Goal: Navigation & Orientation: Find specific page/section

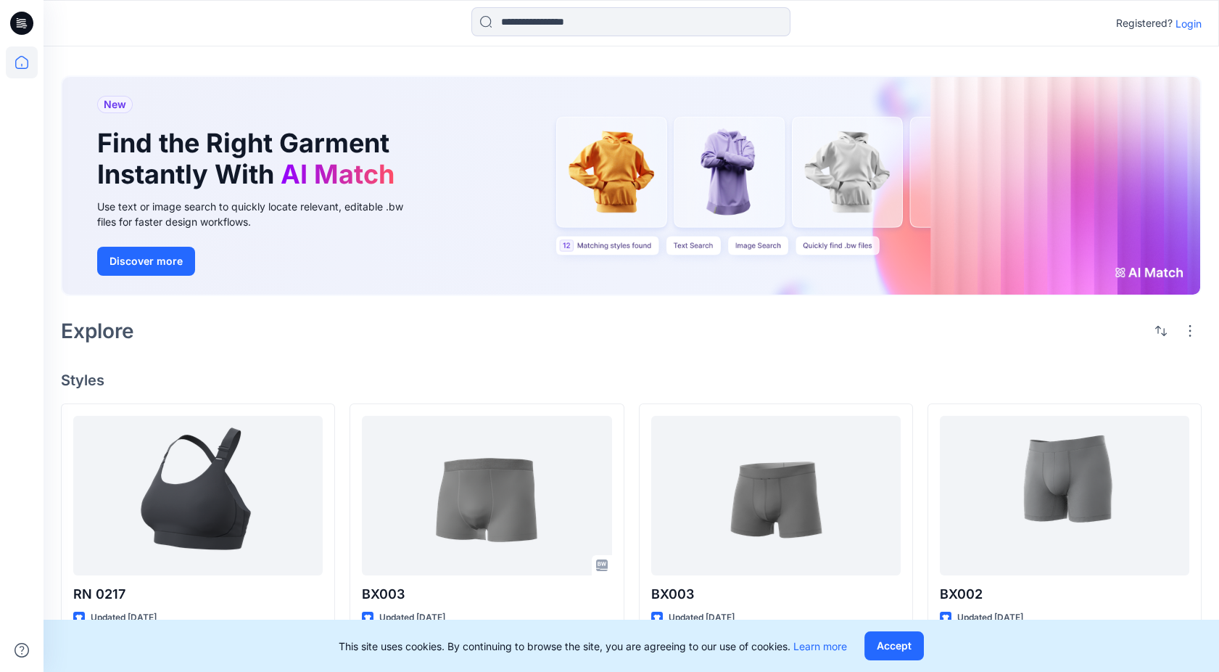
click at [1197, 23] on p "Login" at bounding box center [1189, 23] width 26 height 15
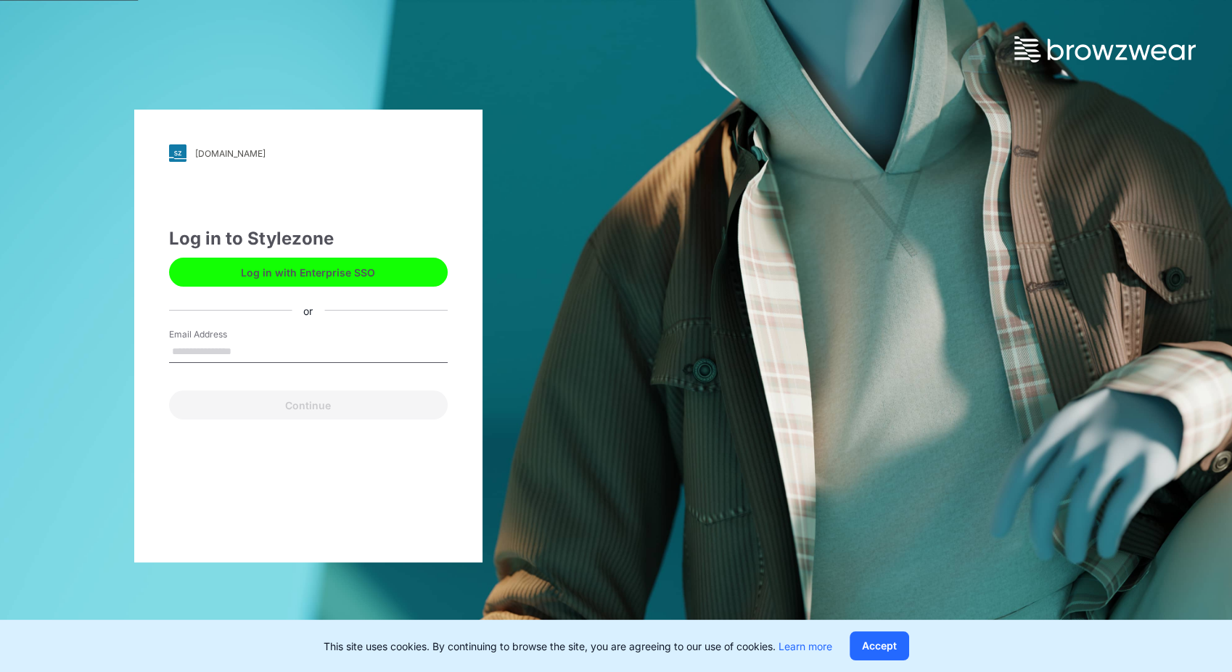
click at [215, 350] on input "Email Address" at bounding box center [308, 352] width 279 height 22
type input "*"
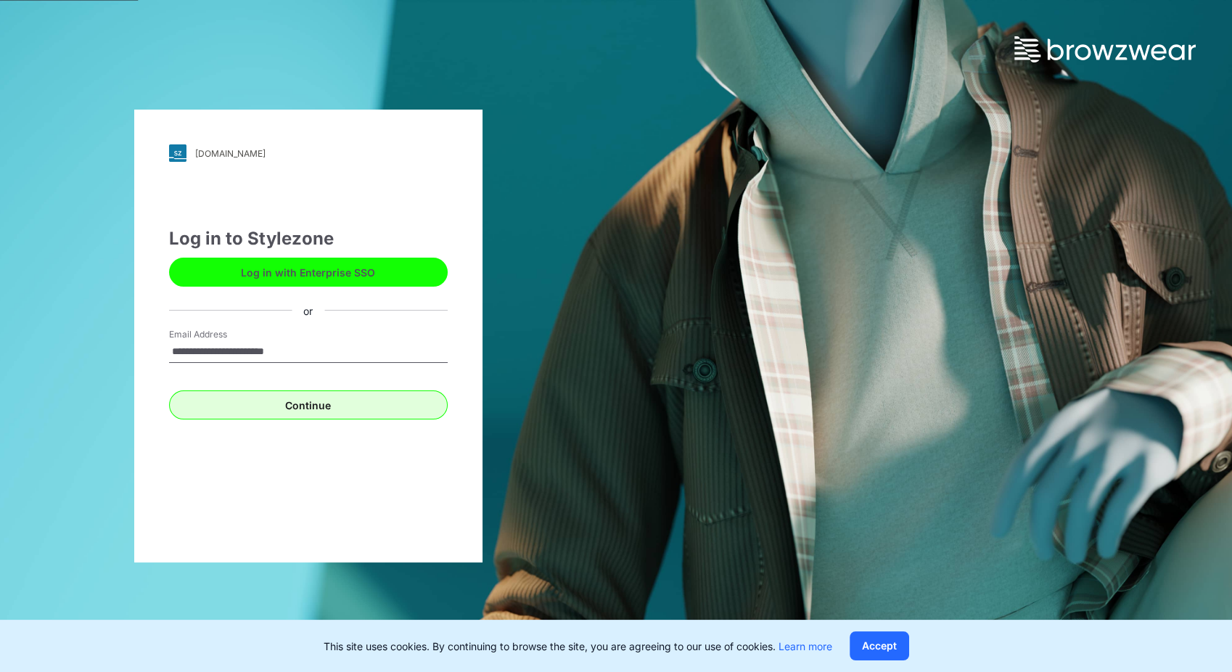
type input "**********"
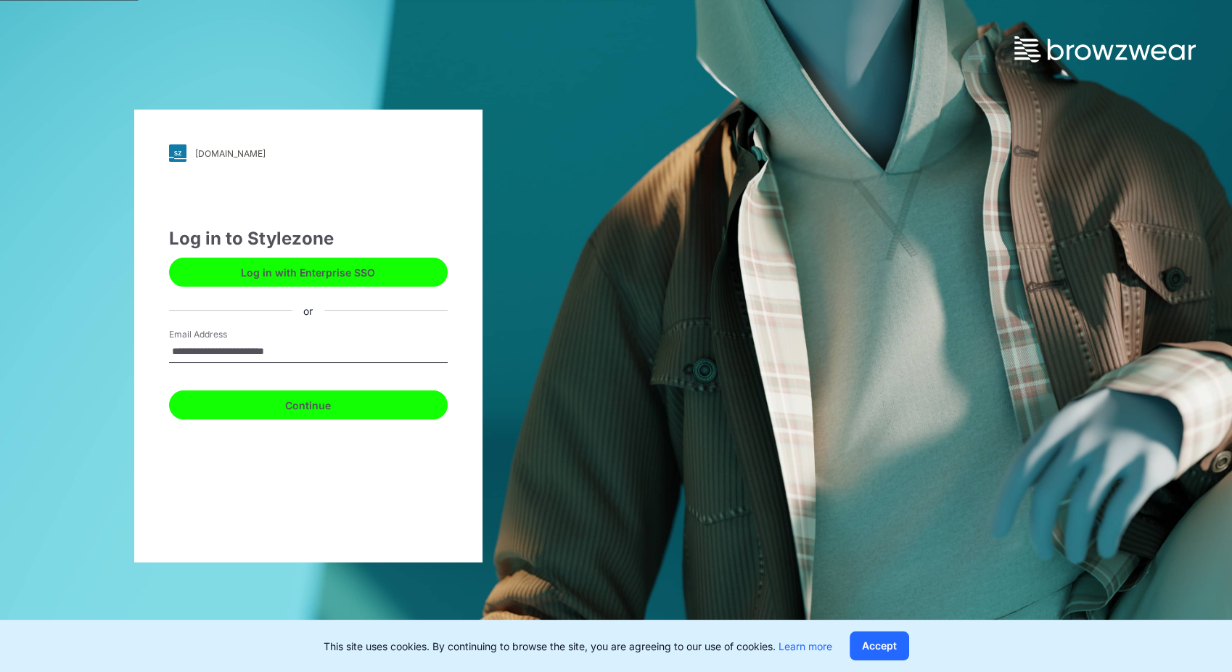
click at [332, 400] on button "Continue" at bounding box center [308, 404] width 279 height 29
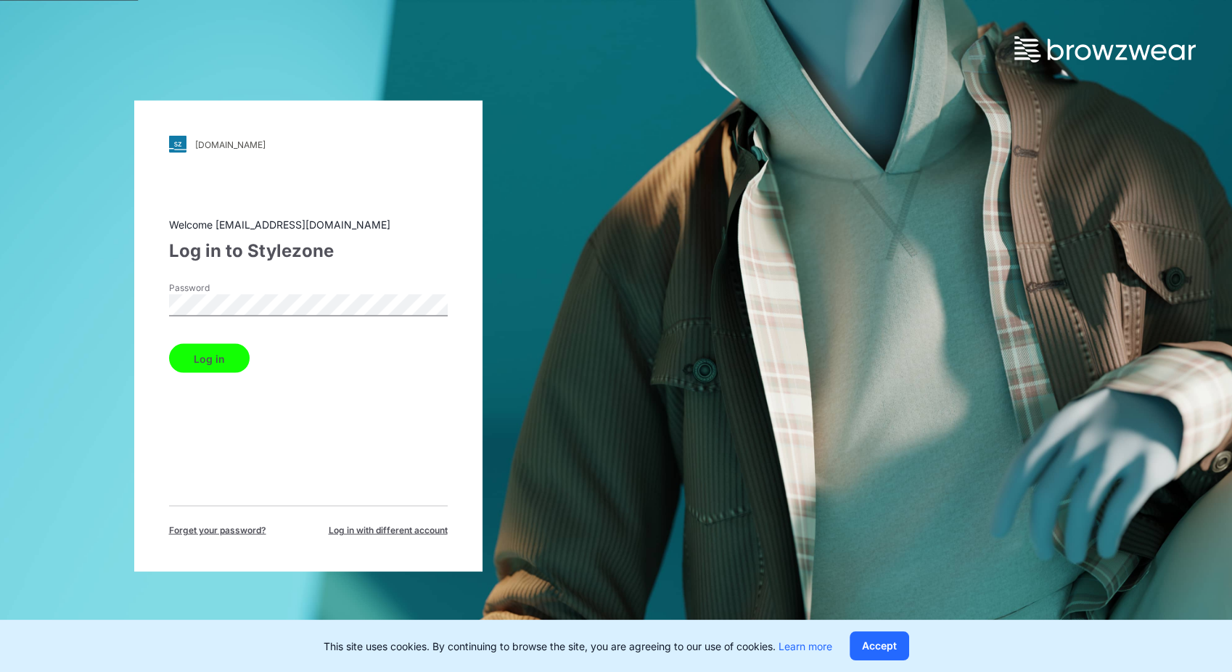
click at [215, 359] on button "Log in" at bounding box center [209, 358] width 81 height 29
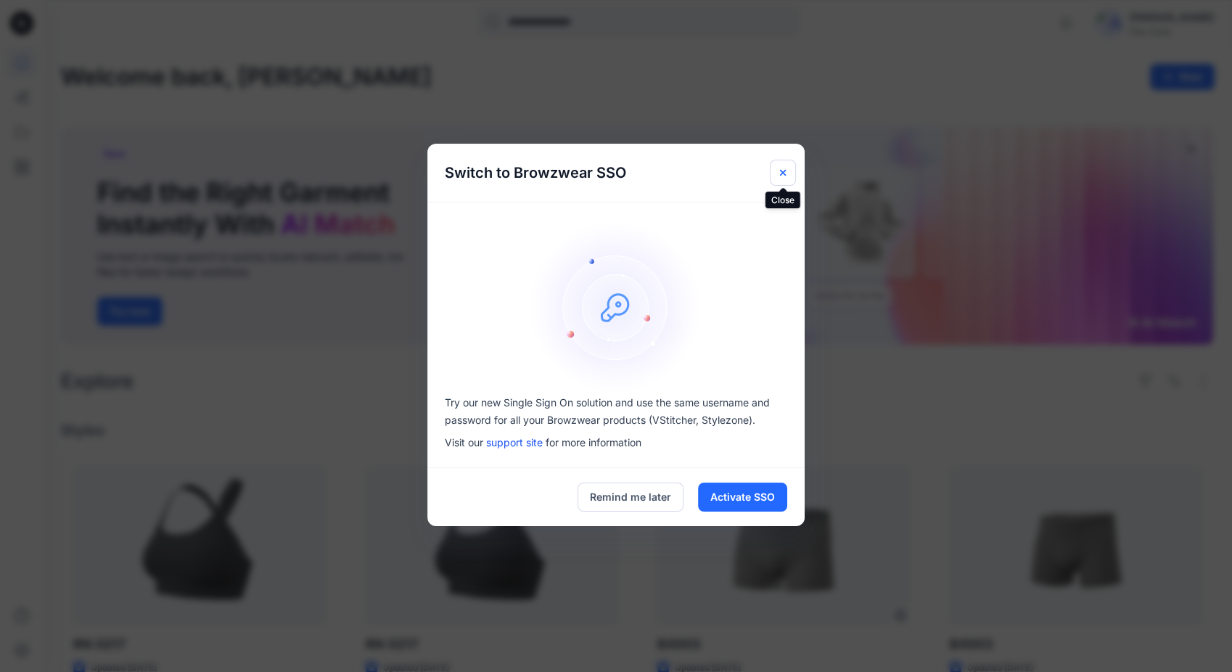
click at [774, 171] on button "Close" at bounding box center [783, 173] width 26 height 26
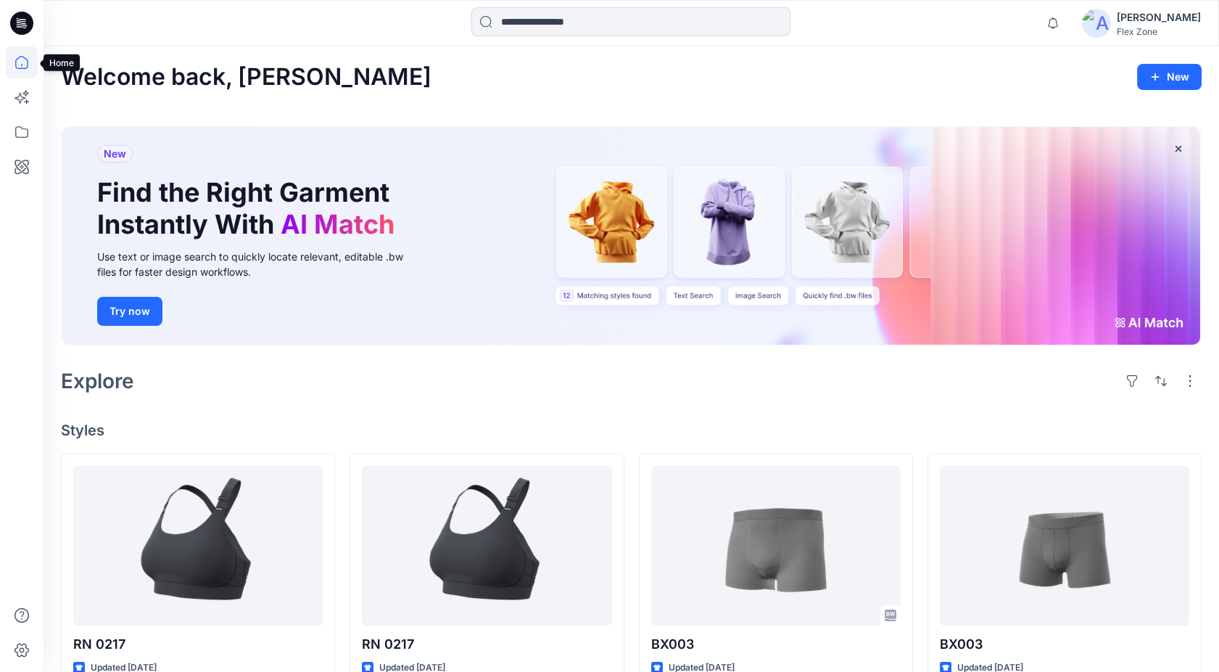
click at [22, 65] on icon at bounding box center [22, 62] width 32 height 32
click at [15, 135] on icon at bounding box center [22, 132] width 32 height 32
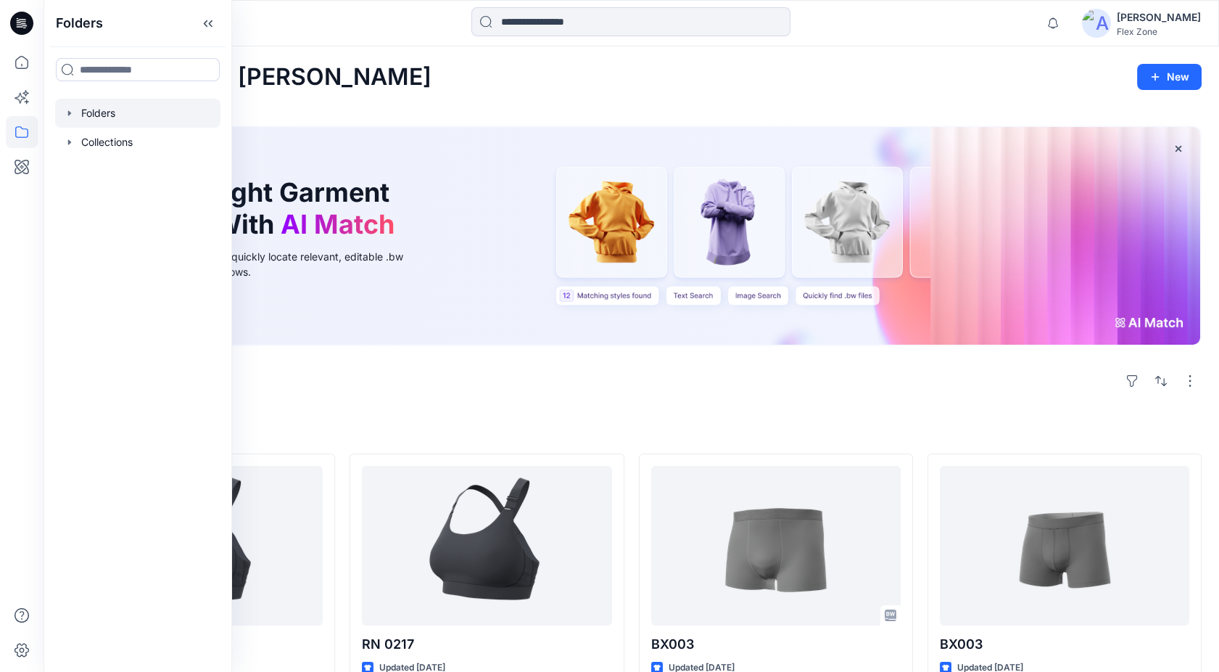
click at [89, 115] on div at bounding box center [137, 113] width 165 height 29
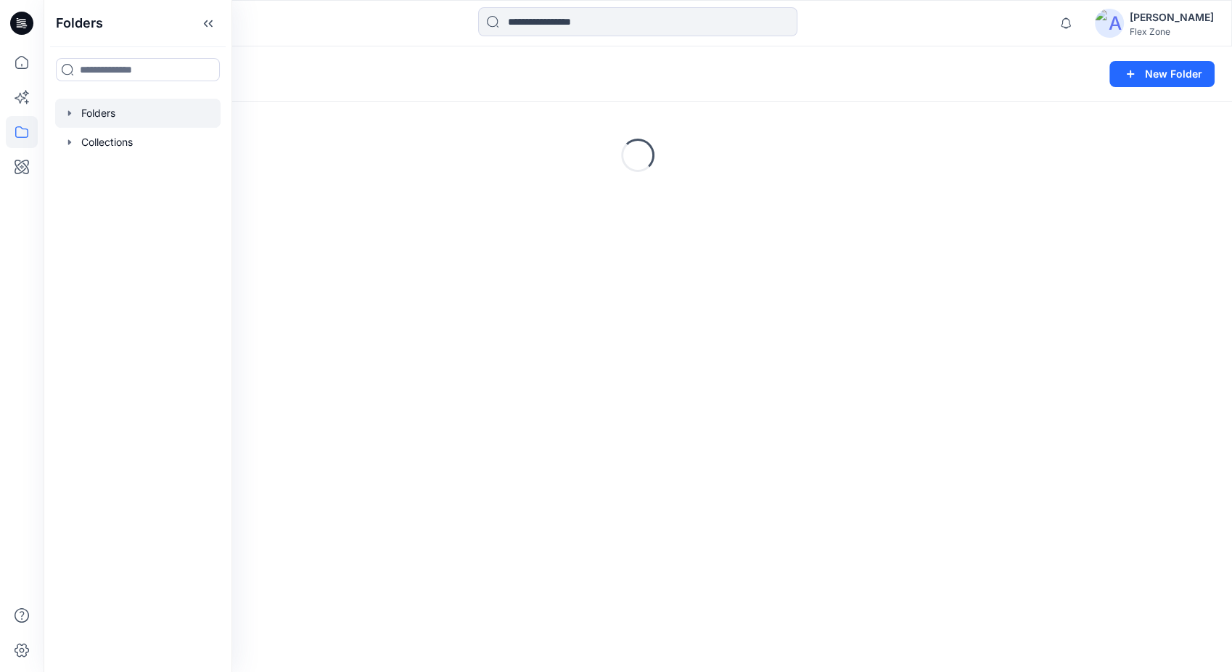
click at [69, 115] on icon "button" at bounding box center [70, 113] width 12 height 12
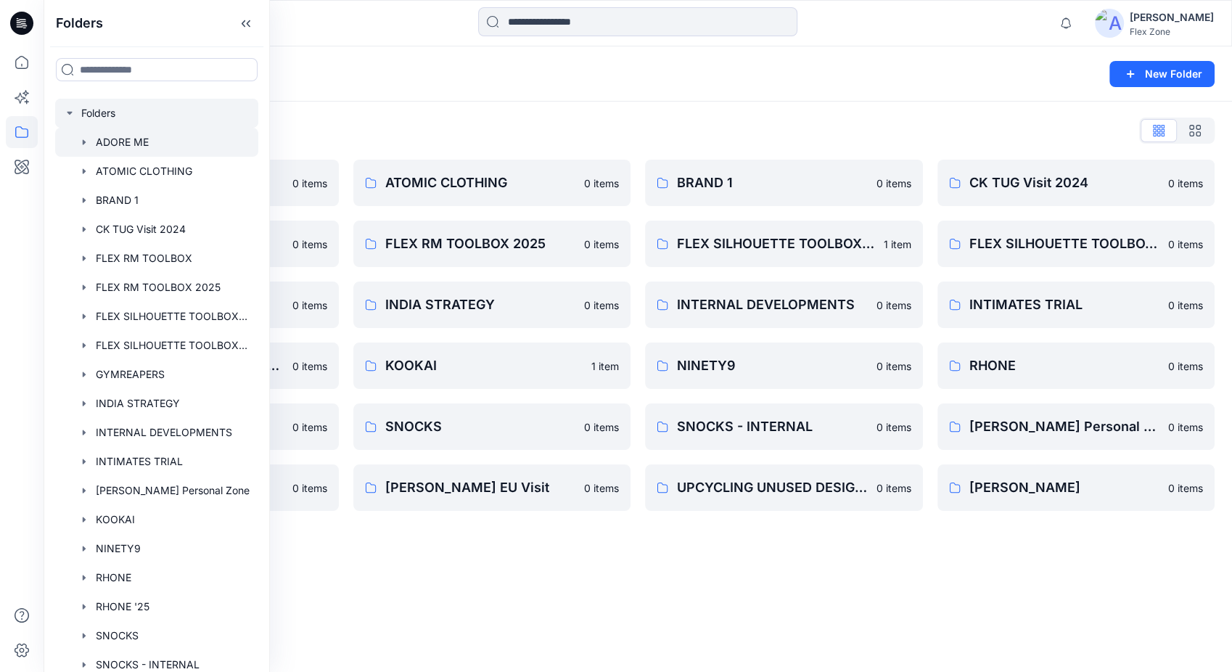
click at [110, 149] on div at bounding box center [156, 142] width 203 height 29
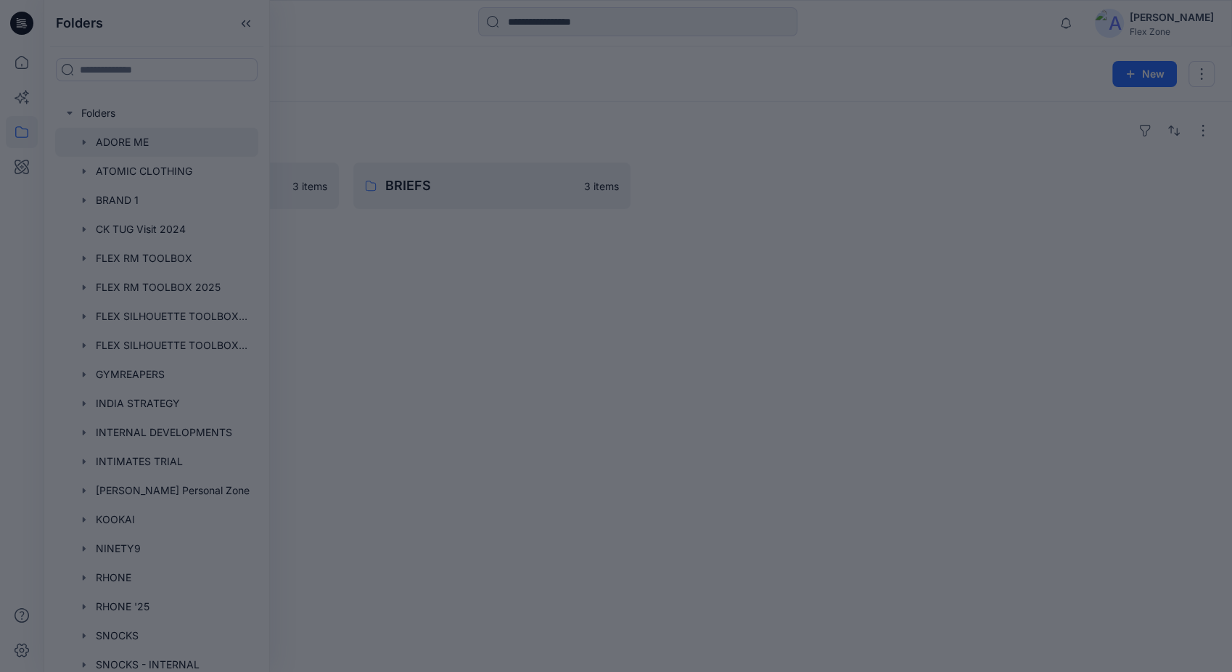
click at [458, 351] on div at bounding box center [616, 336] width 1232 height 672
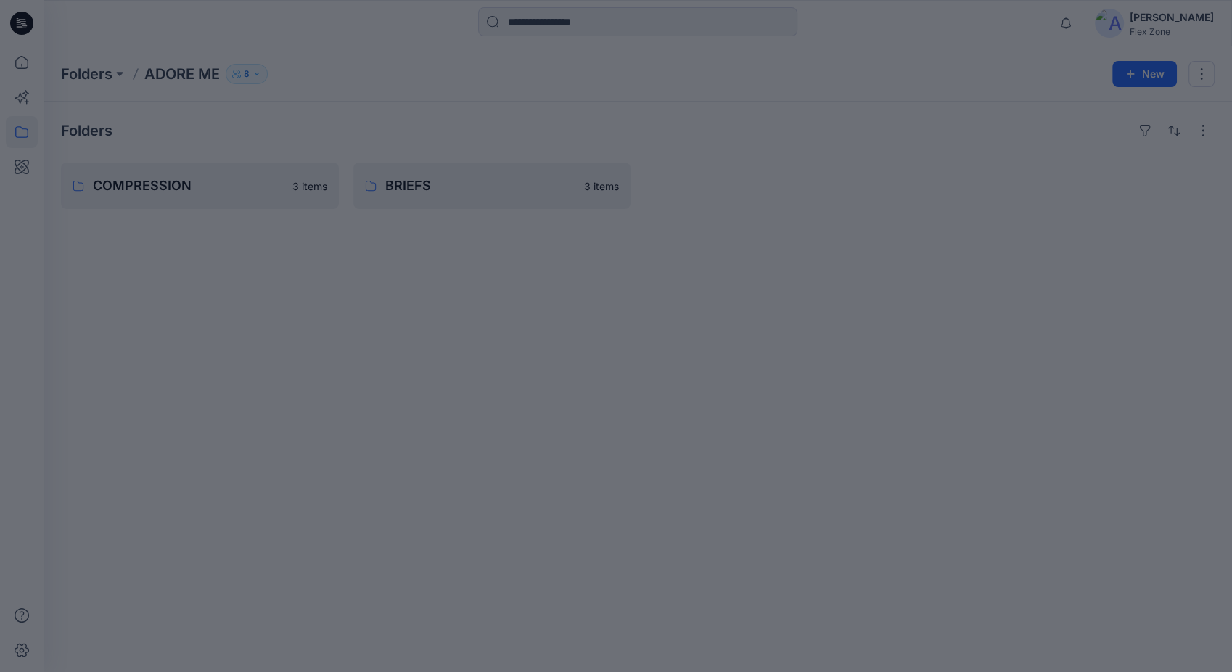
click at [234, 184] on div at bounding box center [616, 336] width 1232 height 672
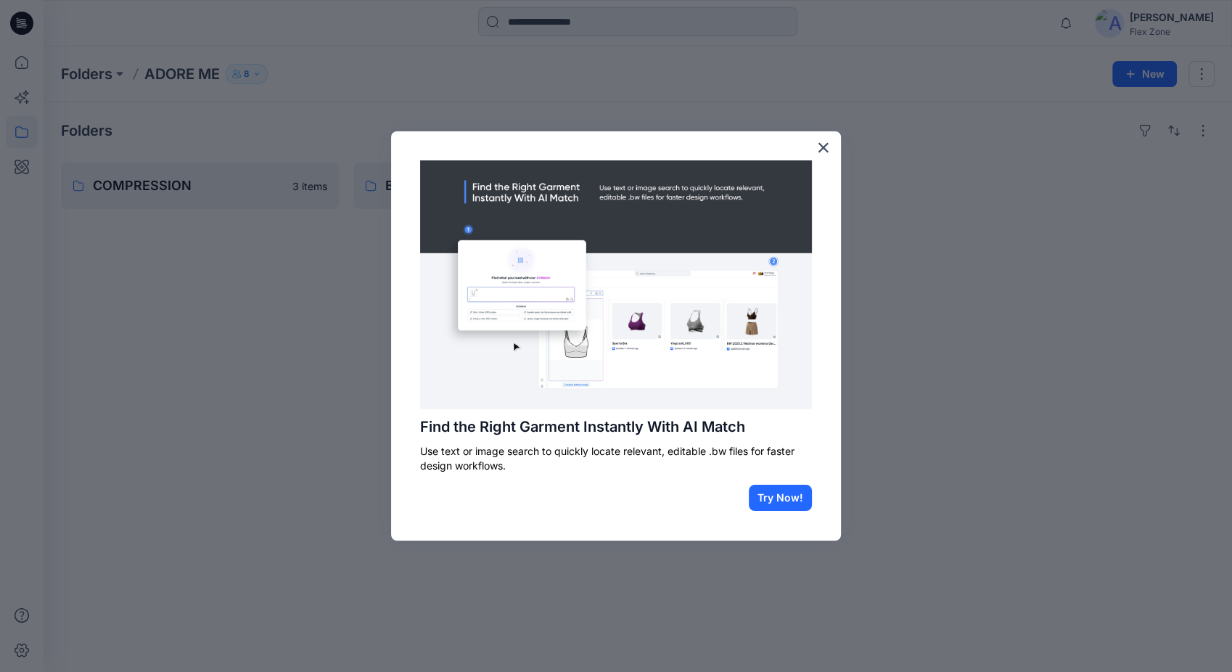
click at [234, 184] on div at bounding box center [616, 336] width 1232 height 672
click at [820, 146] on button "×" at bounding box center [823, 147] width 14 height 23
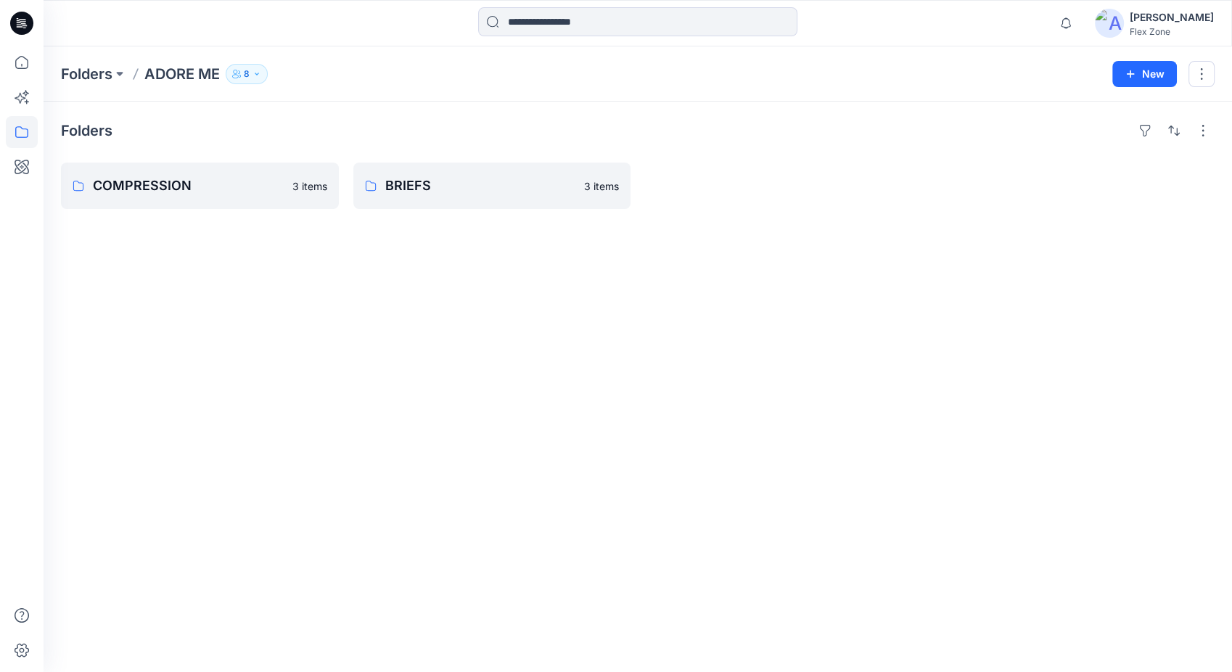
click at [261, 73] on icon "button" at bounding box center [256, 74] width 9 height 9
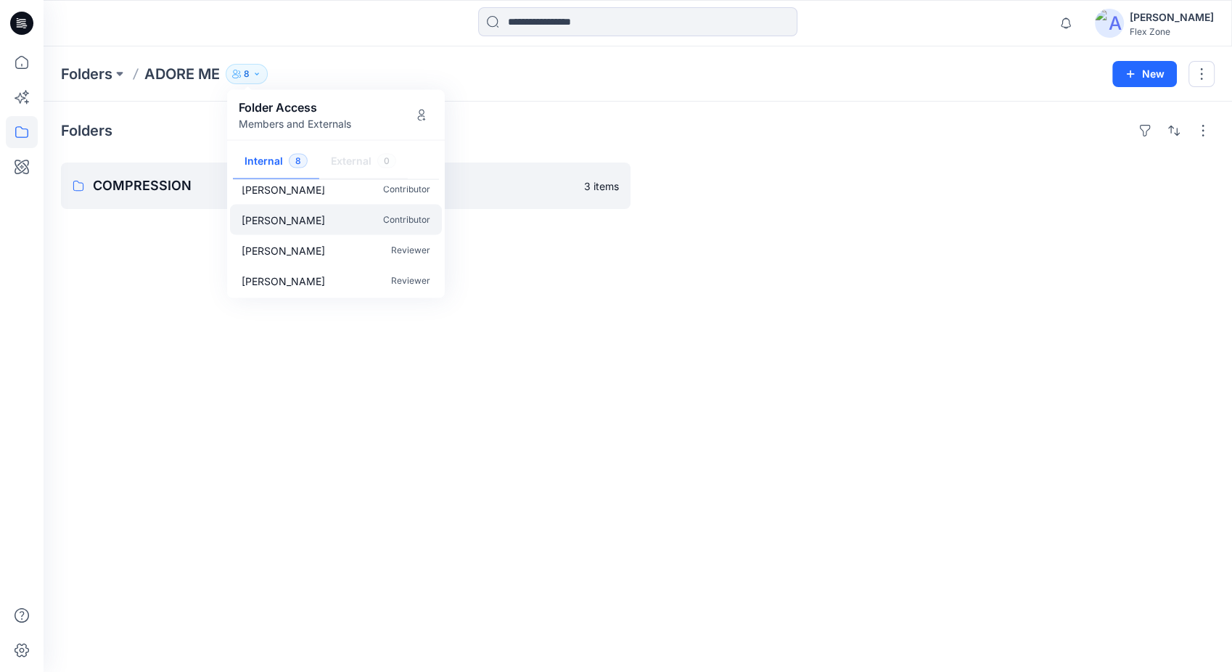
scroll to position [134, 0]
click at [135, 181] on p "COMPRESSION" at bounding box center [198, 186] width 211 height 20
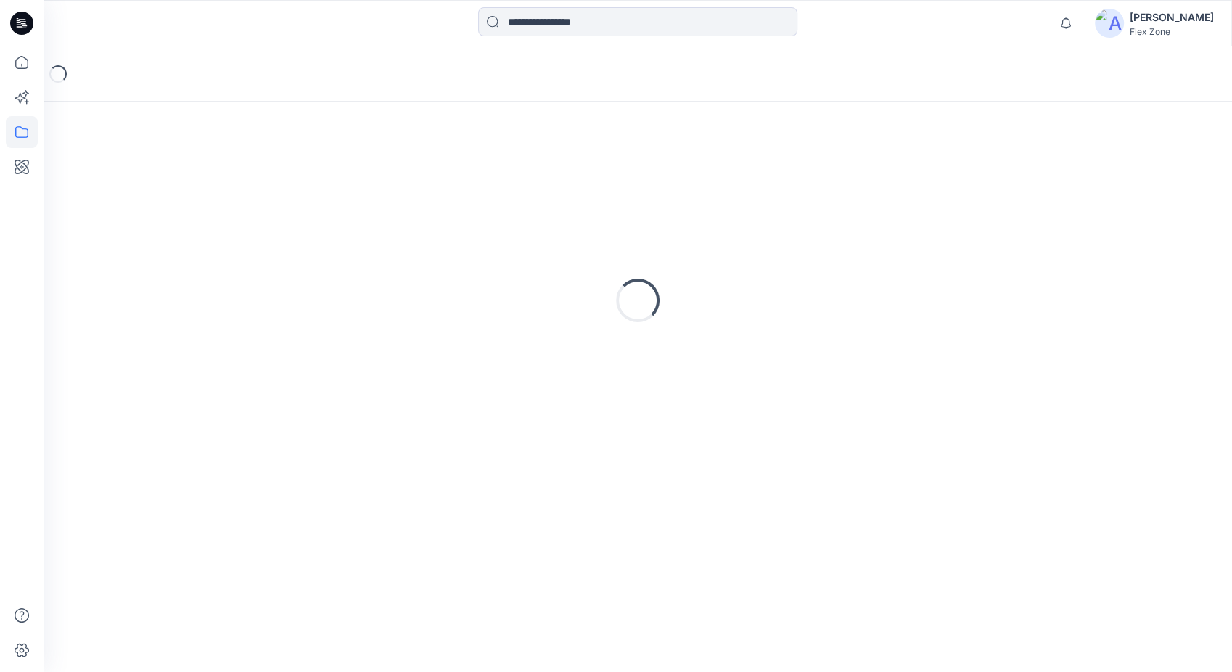
click at [135, 181] on div "Loading..." at bounding box center [637, 300] width 1153 height 363
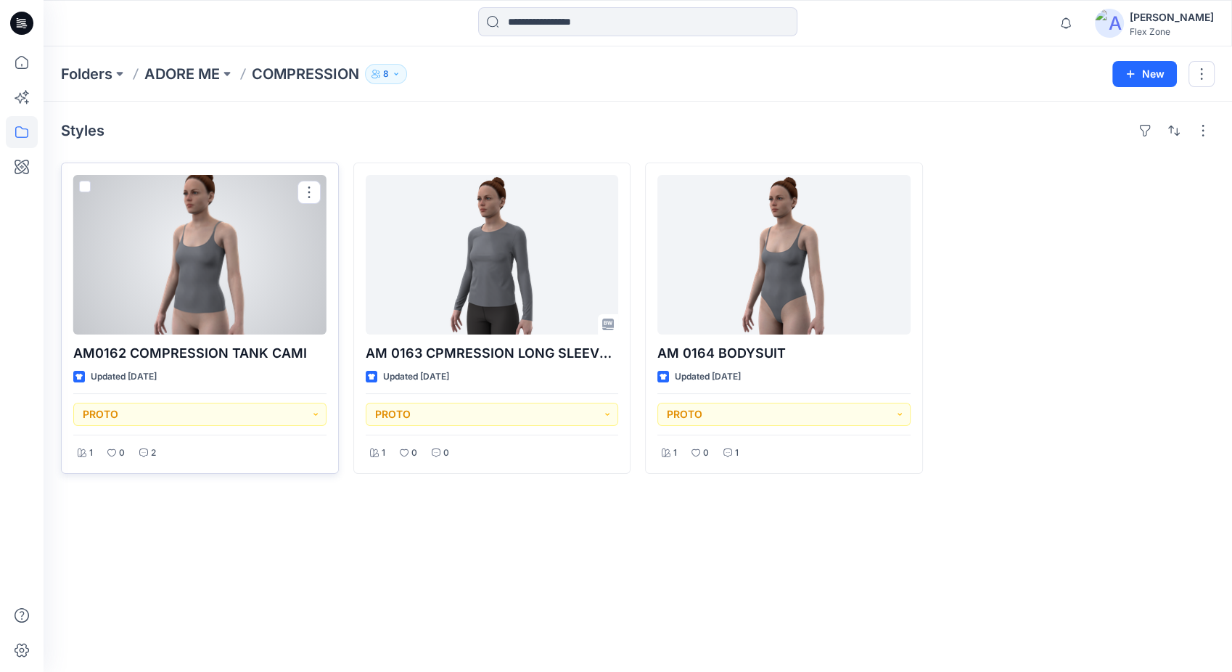
click at [244, 256] on div at bounding box center [199, 255] width 253 height 160
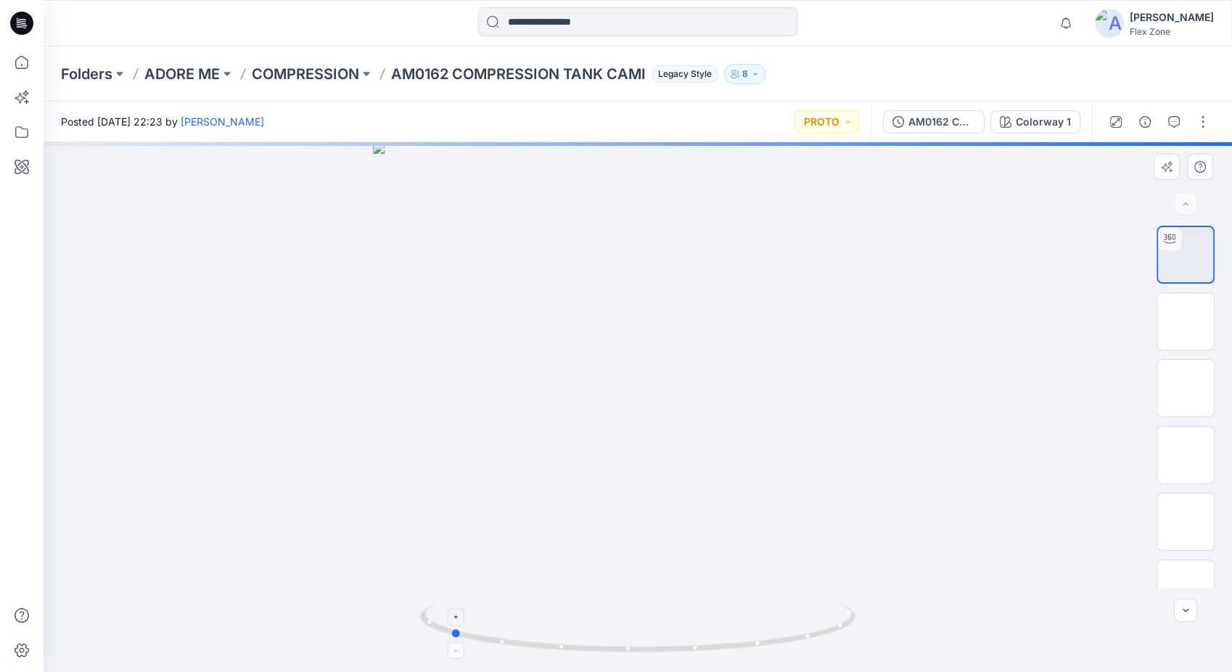
drag, startPoint x: 789, startPoint y: 641, endPoint x: 601, endPoint y: 624, distance: 188.7
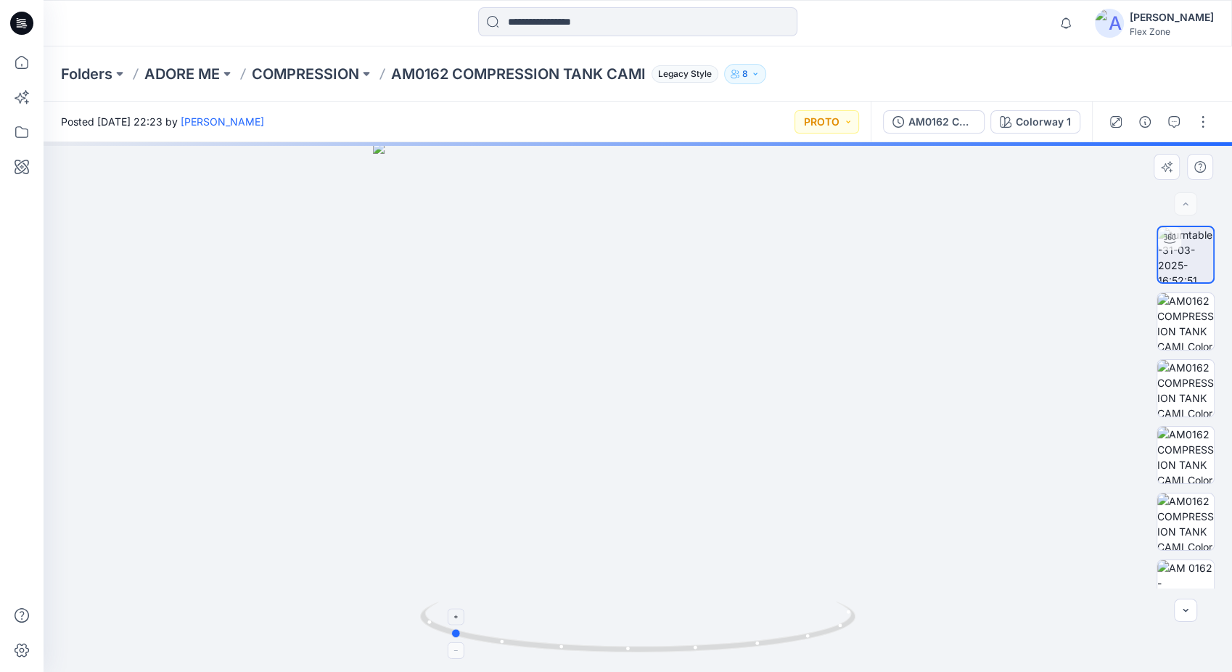
click at [601, 624] on icon at bounding box center [639, 628] width 439 height 54
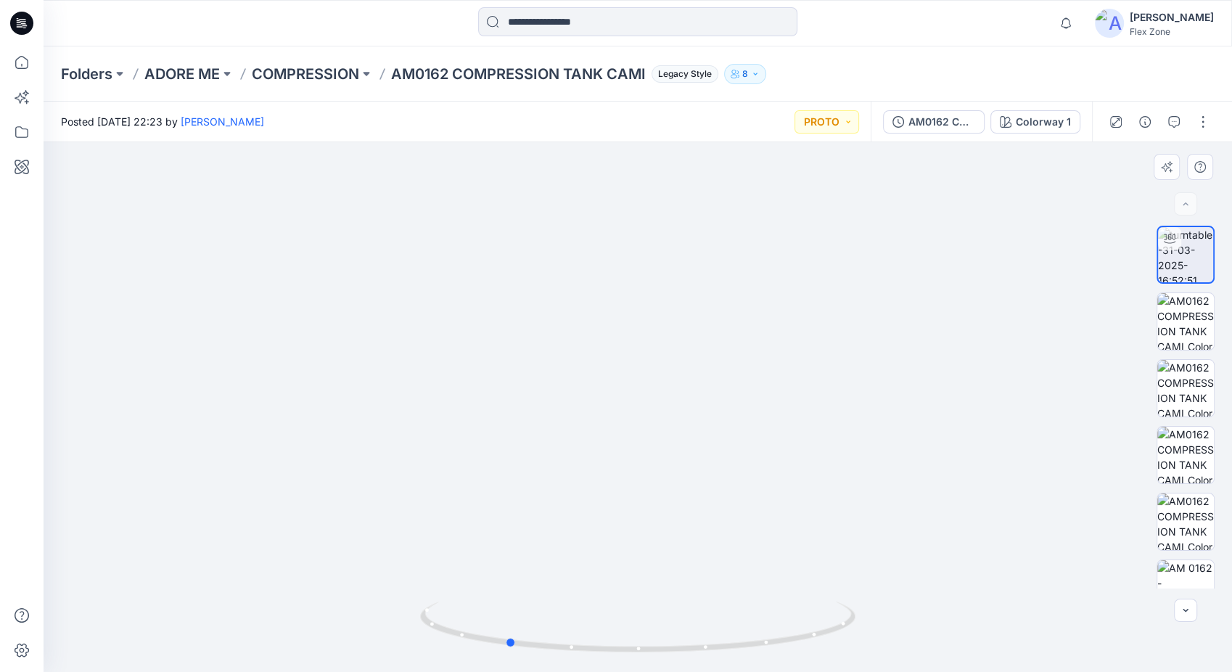
drag, startPoint x: 769, startPoint y: 645, endPoint x: 412, endPoint y: 595, distance: 360.4
click at [412, 595] on div at bounding box center [638, 407] width 1188 height 530
click at [748, 73] on p "8" at bounding box center [745, 74] width 6 height 16
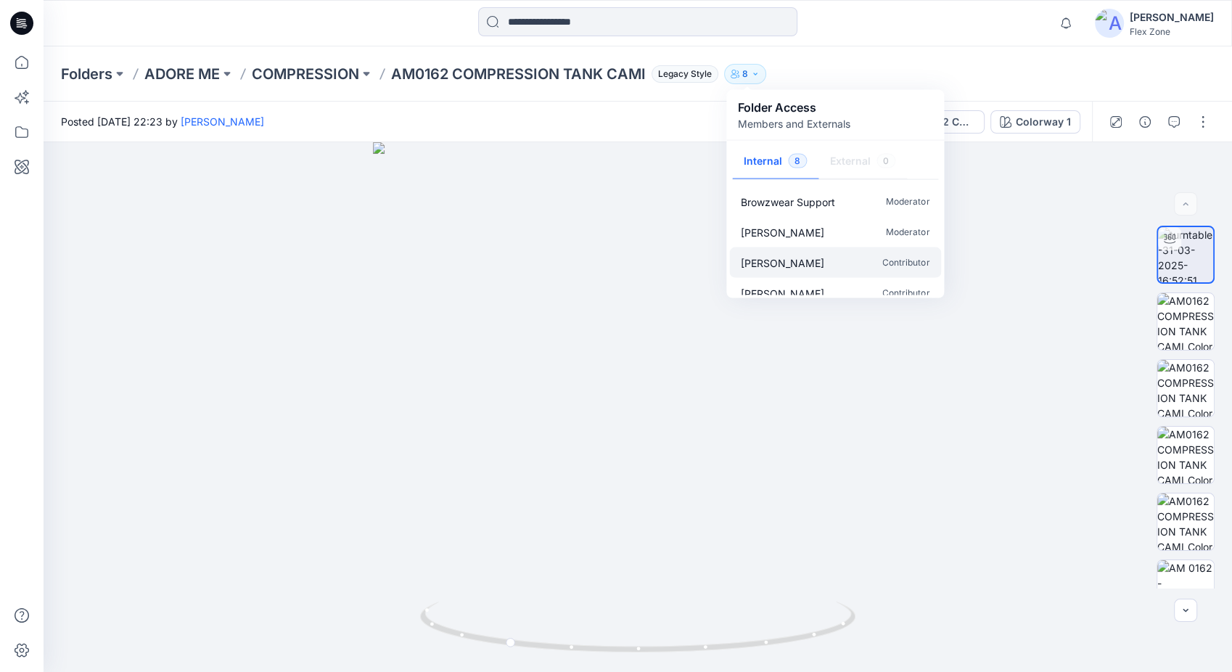
scroll to position [134, 0]
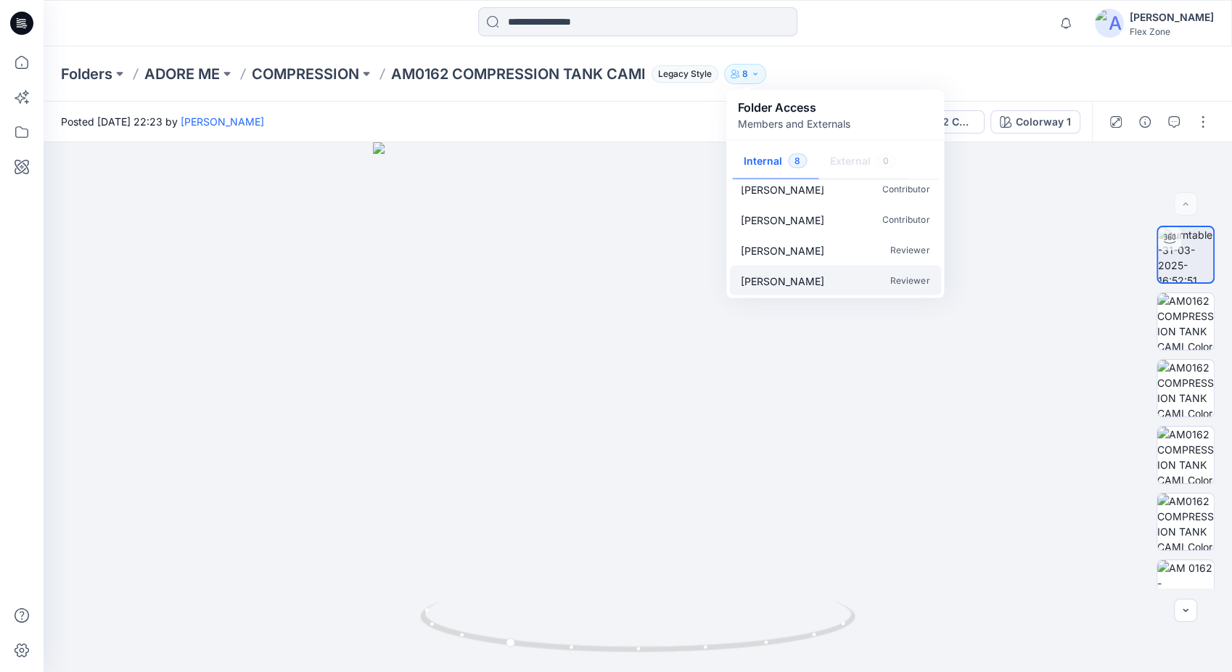
click at [793, 282] on p "[PERSON_NAME]" at bounding box center [782, 280] width 83 height 15
